Goal: Contribute content: Add original content to the website for others to see

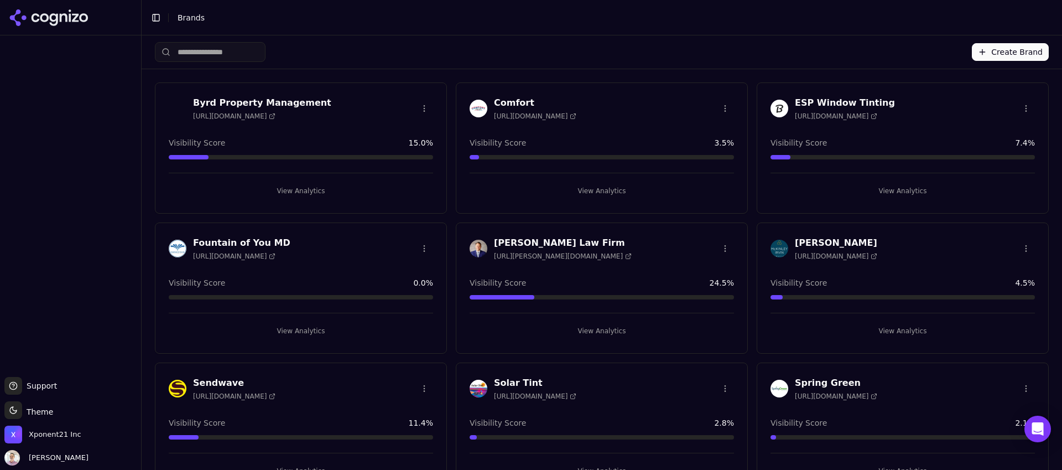
click at [228, 373] on div "Sendwave [URL][DOMAIN_NAME] Visibility Score 11.4 % View Analytics" at bounding box center [301, 427] width 292 height 131
click at [228, 378] on h3 "Sendwave" at bounding box center [234, 382] width 82 height 13
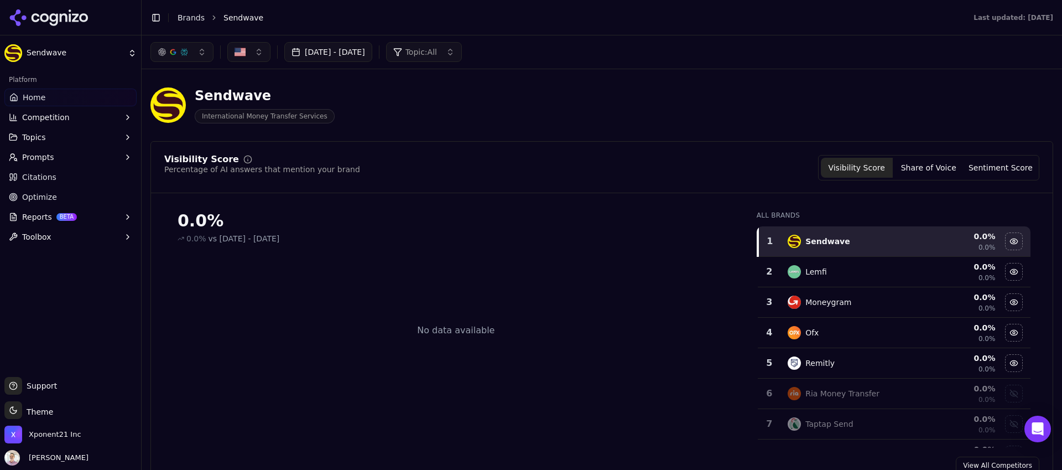
click at [44, 155] on span "Prompts" at bounding box center [38, 157] width 32 height 11
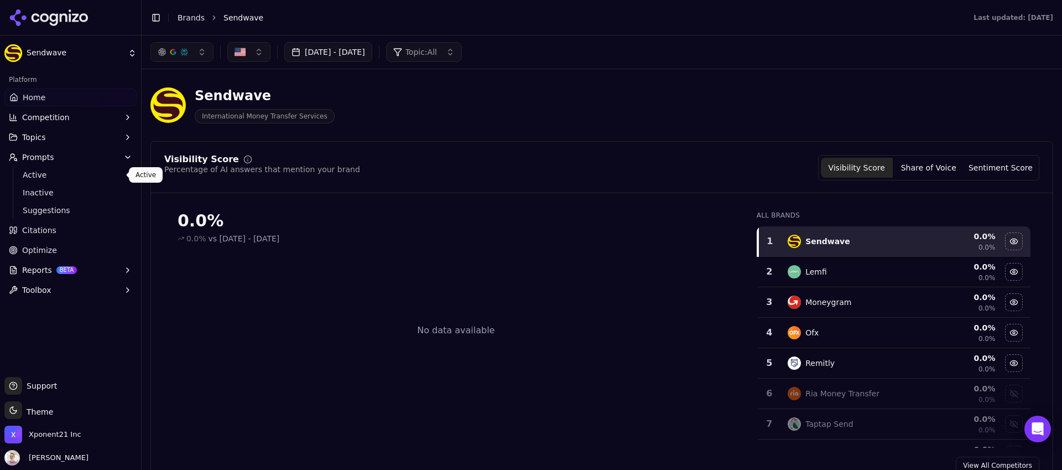
click at [47, 177] on span "Active" at bounding box center [71, 174] width 96 height 11
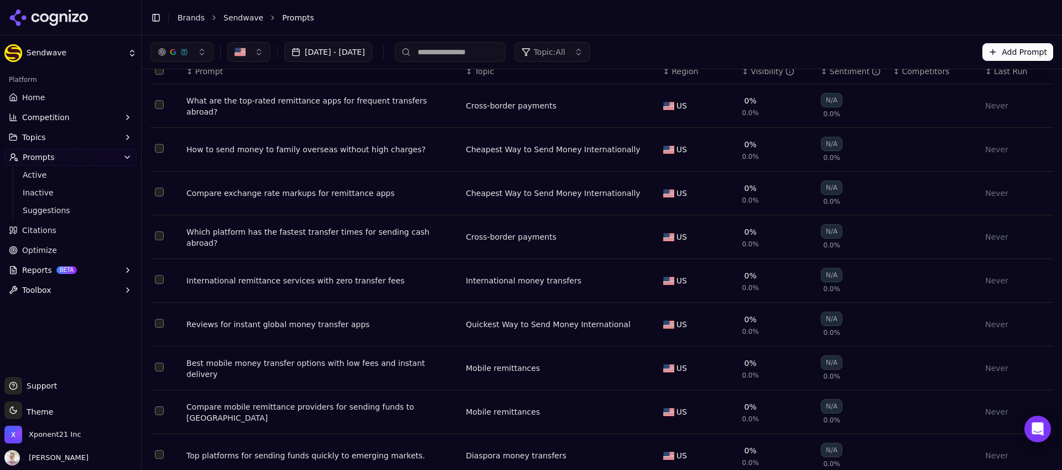
scroll to position [194, 0]
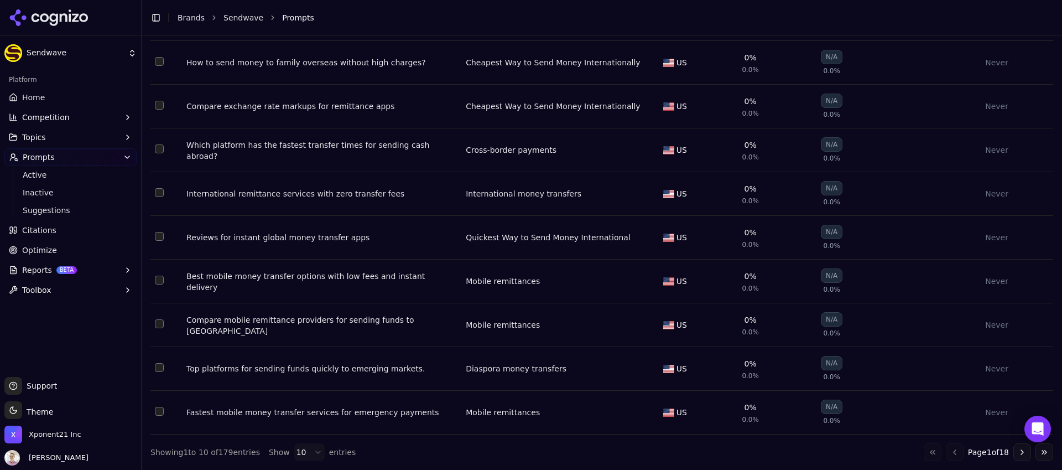
click at [315, 451] on html "Sendwave Platform Home Competition Topics Prompts Active Inactive Suggestions C…" at bounding box center [531, 235] width 1062 height 470
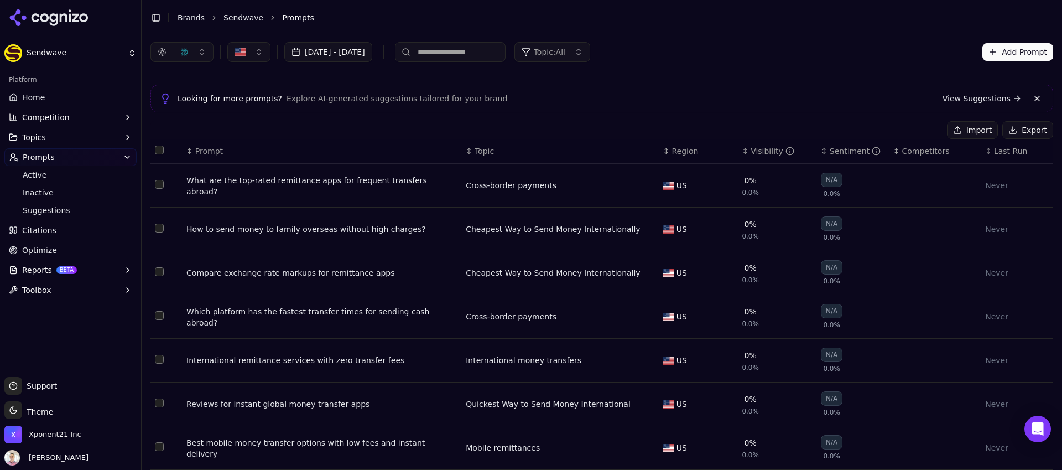
scroll to position [0, 0]
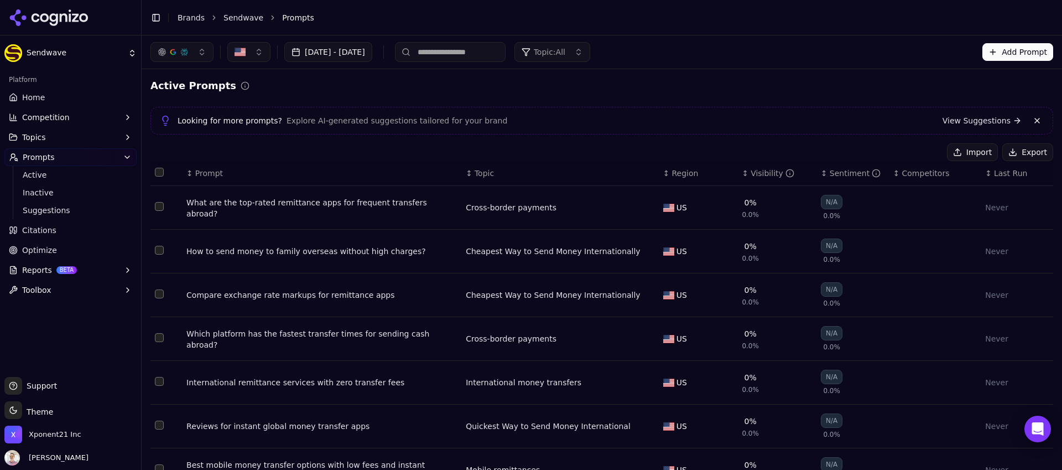
click at [948, 124] on link "View Suggestions" at bounding box center [982, 120] width 79 height 11
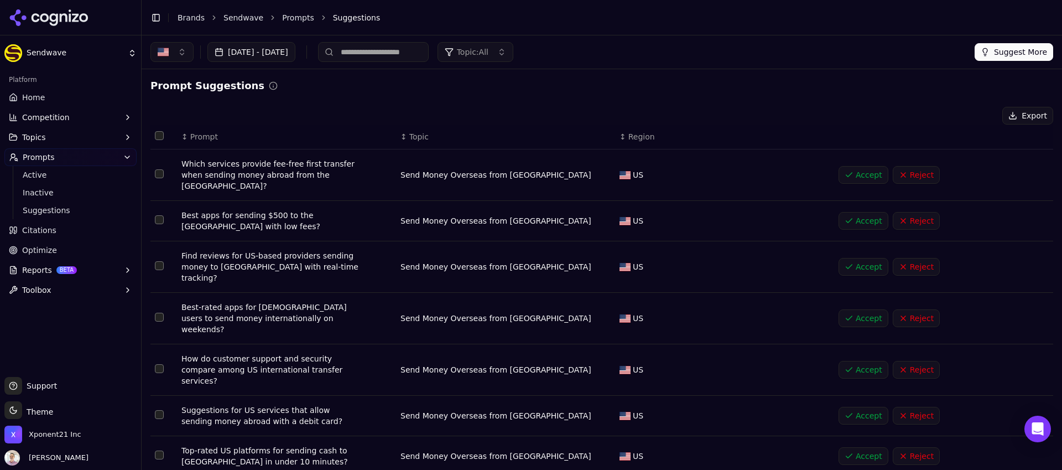
click at [855, 212] on button "Accept" at bounding box center [864, 221] width 50 height 18
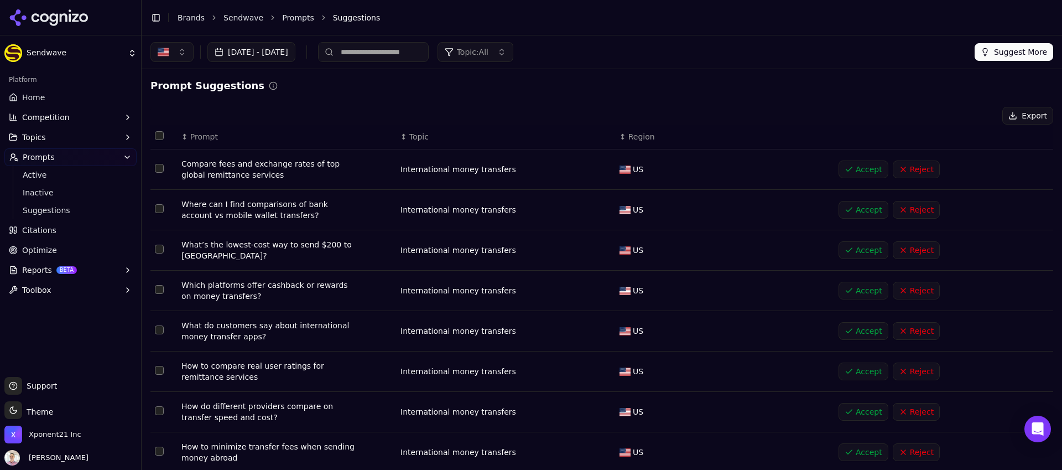
scroll to position [33, 0]
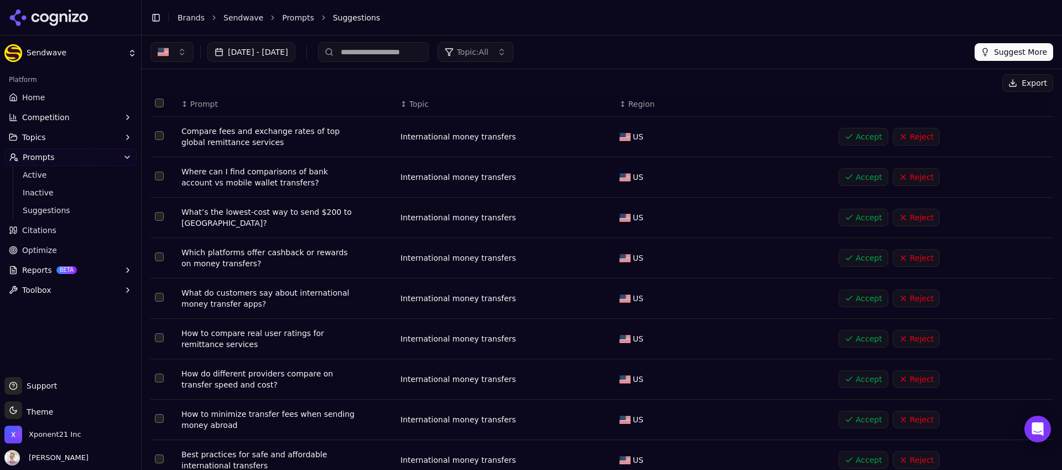
click at [844, 418] on button "Accept" at bounding box center [864, 419] width 50 height 18
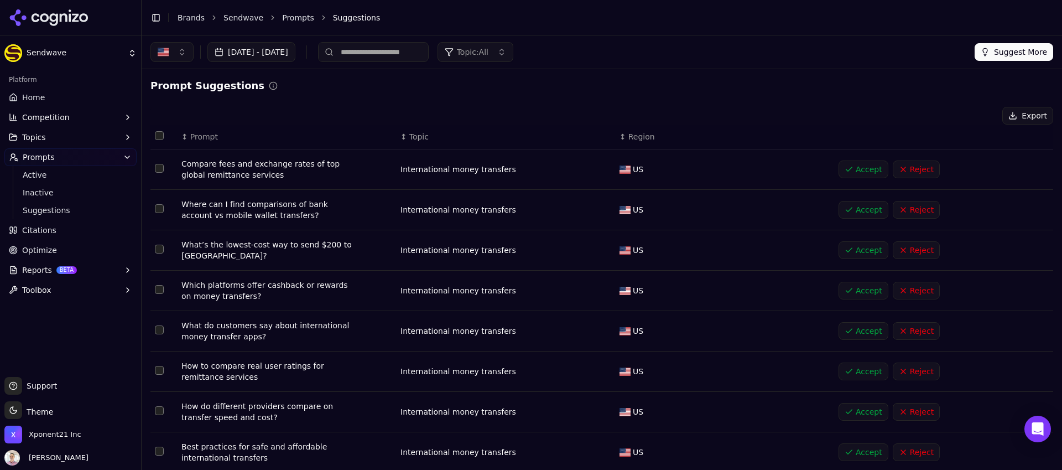
scroll to position [119, 0]
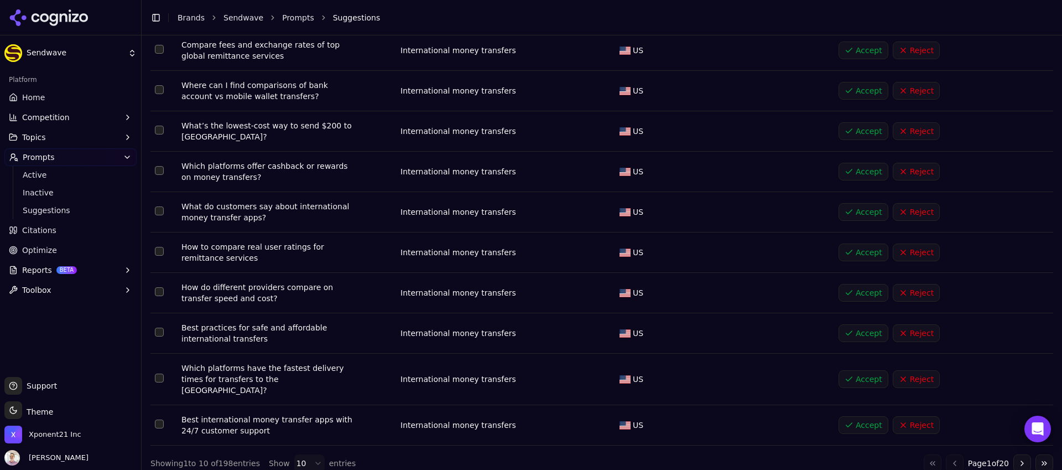
click at [865, 416] on button "Accept" at bounding box center [864, 425] width 50 height 18
click at [50, 177] on span "Active" at bounding box center [71, 174] width 96 height 11
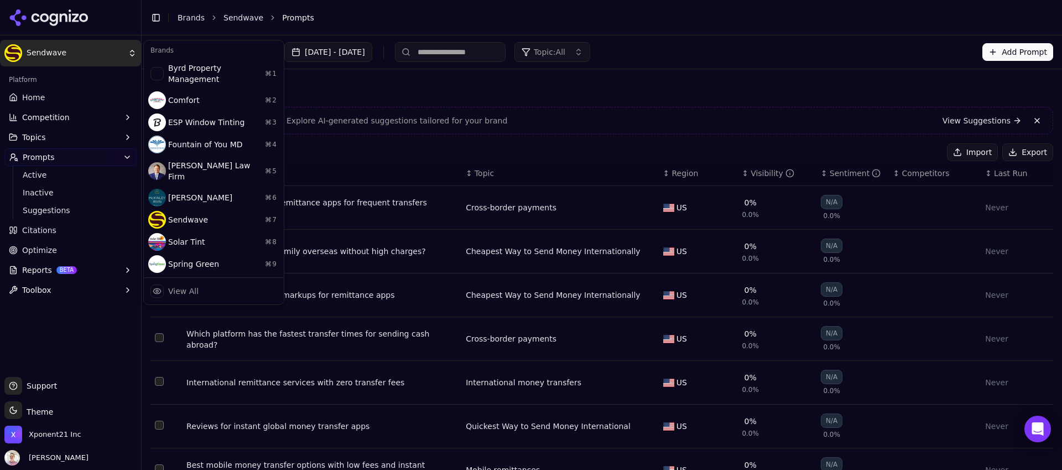
click at [63, 48] on html "Sendwave Platform Home Competition Topics Prompts Active Inactive Suggestions C…" at bounding box center [531, 235] width 1062 height 470
click at [40, 60] on html "Sendwave Platform Home Competition Topics Prompts Active Inactive Suggestions C…" at bounding box center [531, 235] width 1062 height 470
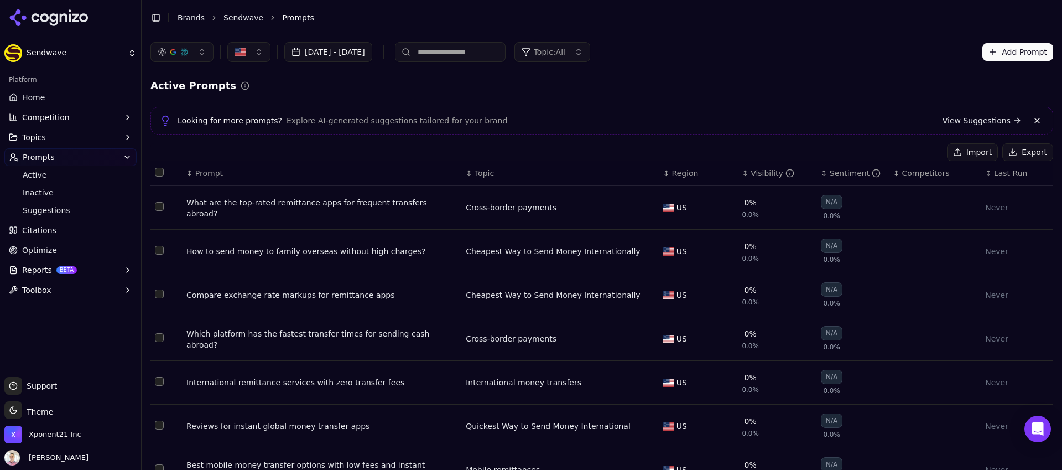
click at [44, 93] on link "Home" at bounding box center [70, 98] width 132 height 18
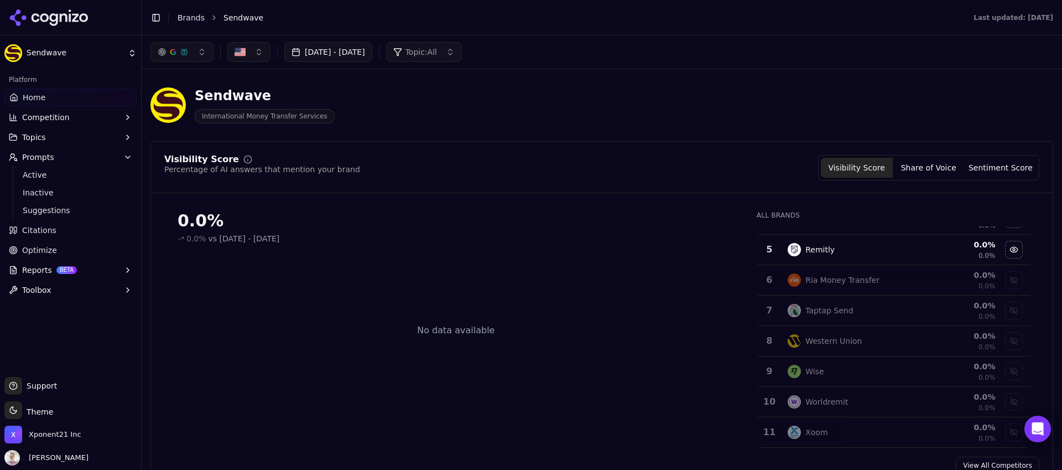
click at [41, 158] on span "Prompts" at bounding box center [38, 157] width 32 height 11
click at [40, 159] on span "Prompts" at bounding box center [38, 157] width 32 height 11
click at [37, 174] on span "Active" at bounding box center [71, 174] width 96 height 11
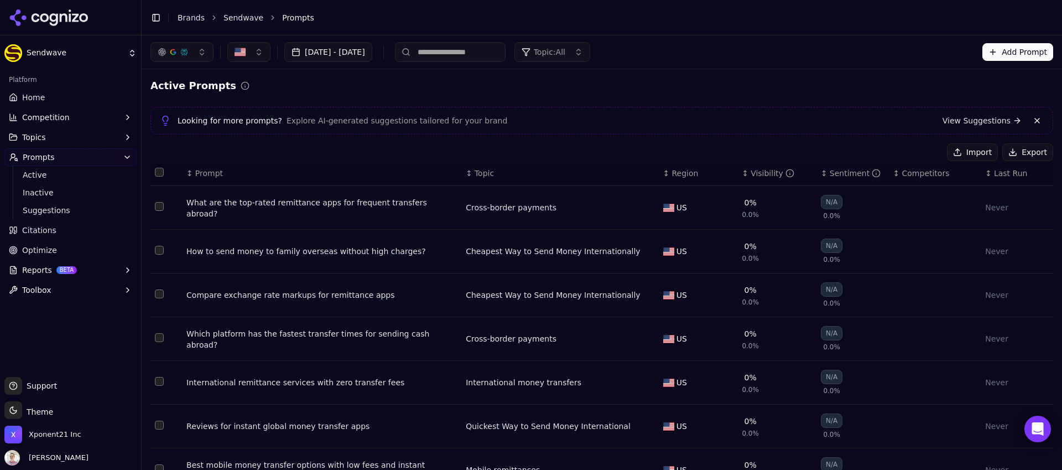
click at [368, 124] on span "Explore AI-generated suggestions tailored for your brand" at bounding box center [397, 120] width 221 height 11
click at [366, 119] on span "Explore AI-generated suggestions tailored for your brand" at bounding box center [397, 120] width 221 height 11
click at [391, 123] on span "Explore AI-generated suggestions tailored for your brand" at bounding box center [397, 120] width 221 height 11
click at [1029, 51] on button "Add Prompt" at bounding box center [1017, 52] width 71 height 18
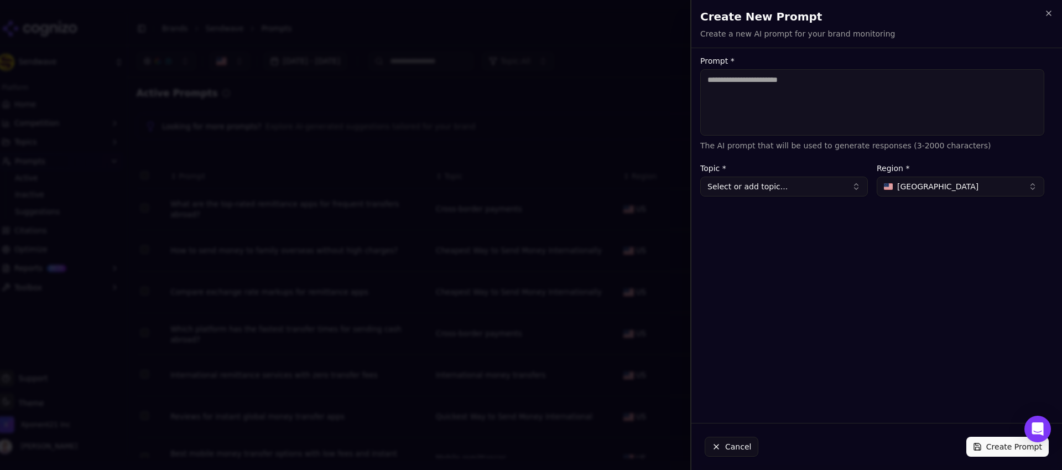
click at [761, 80] on textarea "Prompt *" at bounding box center [872, 102] width 344 height 66
type textarea "*"
type textarea "**********"
click at [826, 187] on button "Select or add topic..." at bounding box center [784, 186] width 168 height 20
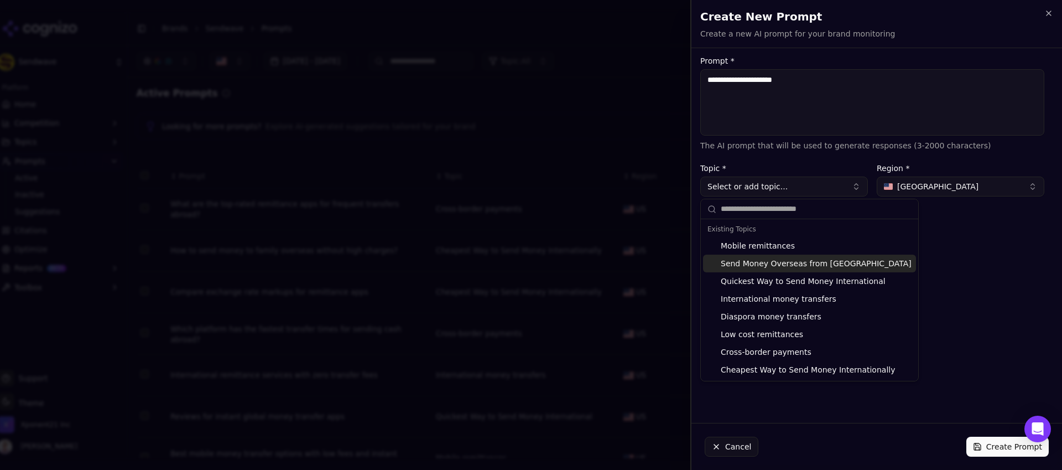
click at [798, 265] on div "Send Money Overseas from United States" at bounding box center [809, 263] width 213 height 18
type input "**********"
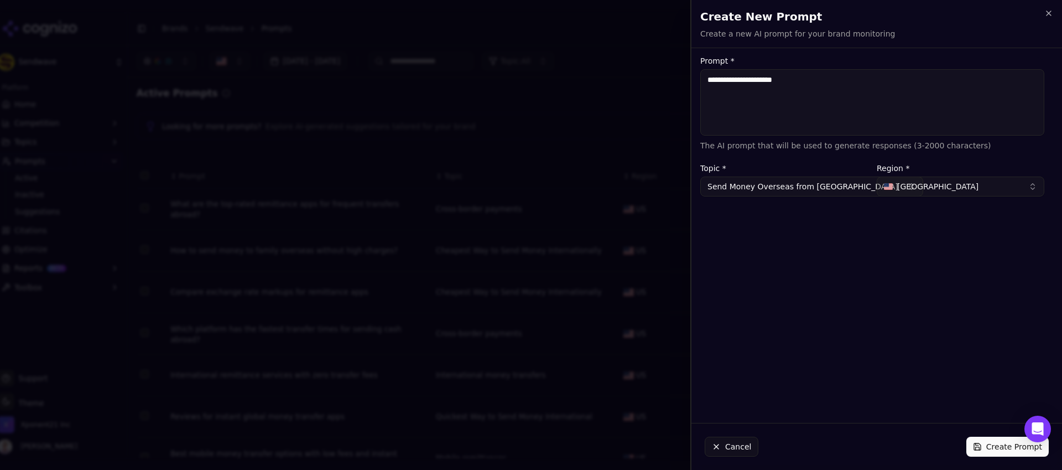
click at [1003, 440] on button "Create Prompt" at bounding box center [1007, 446] width 82 height 20
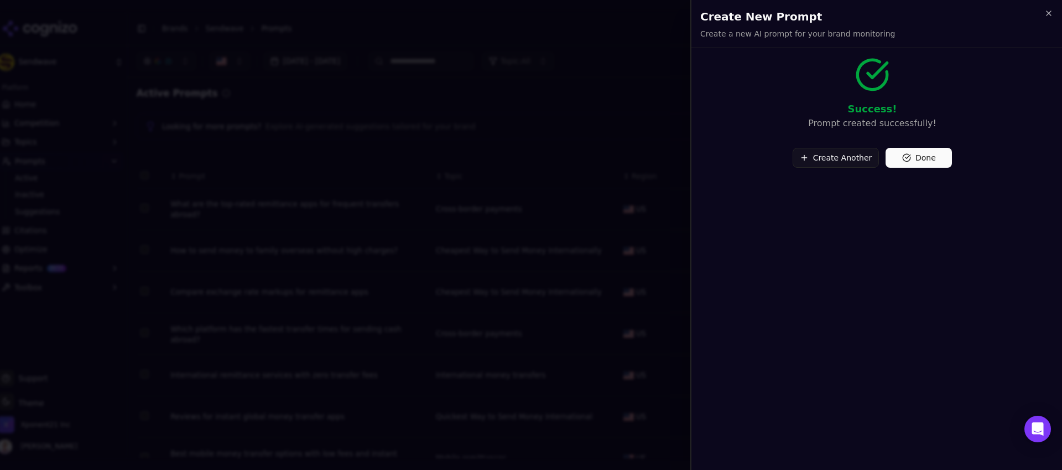
click at [914, 159] on button "Done" at bounding box center [919, 158] width 66 height 20
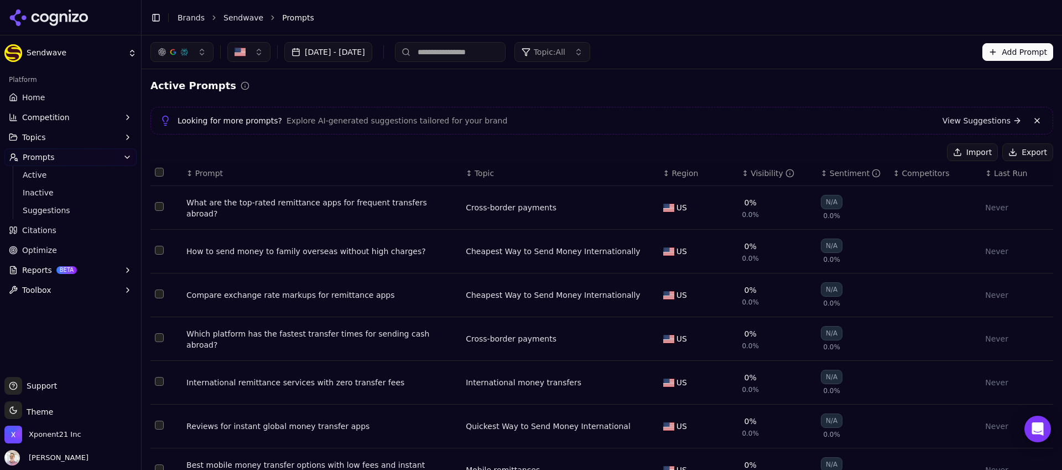
click at [46, 95] on link "Home" at bounding box center [70, 98] width 132 height 18
